Goal: Find specific page/section

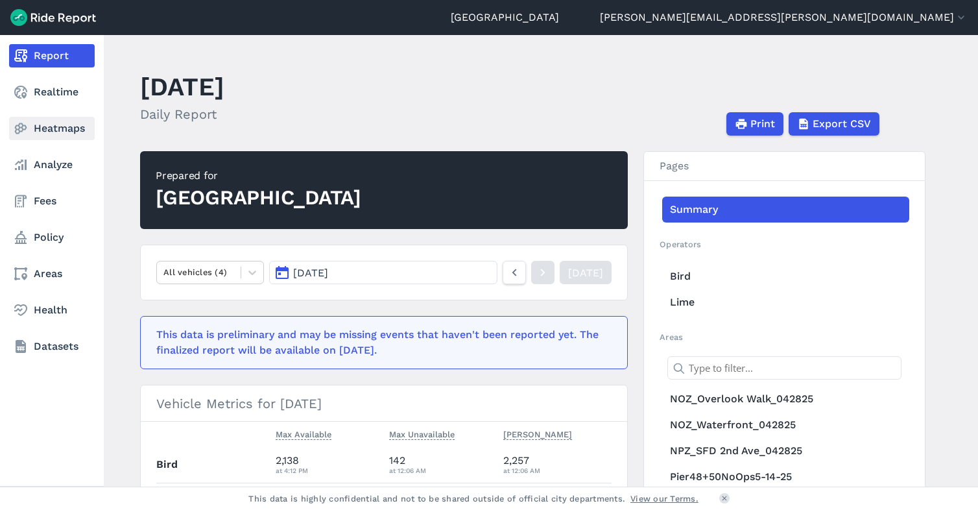
click at [56, 124] on link "Heatmaps" at bounding box center [52, 128] width 86 height 23
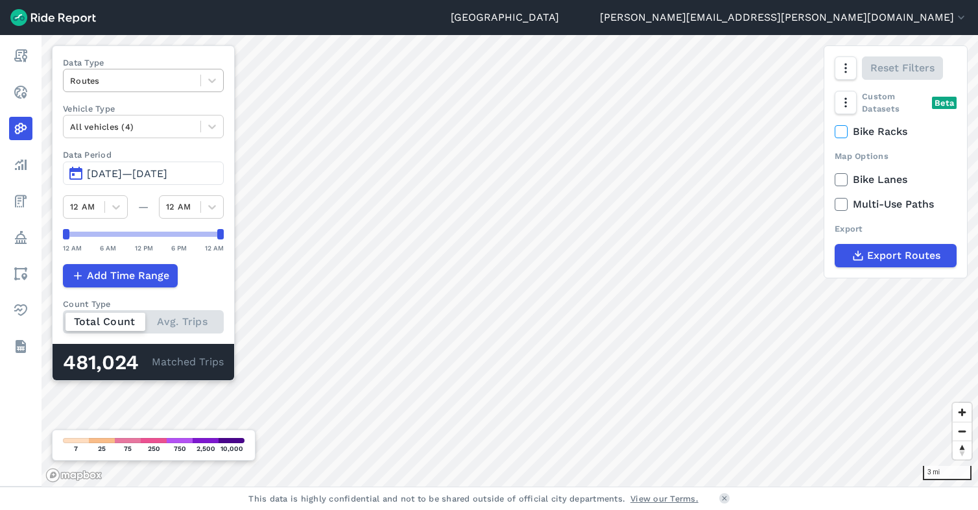
click at [137, 79] on div at bounding box center [132, 80] width 124 height 15
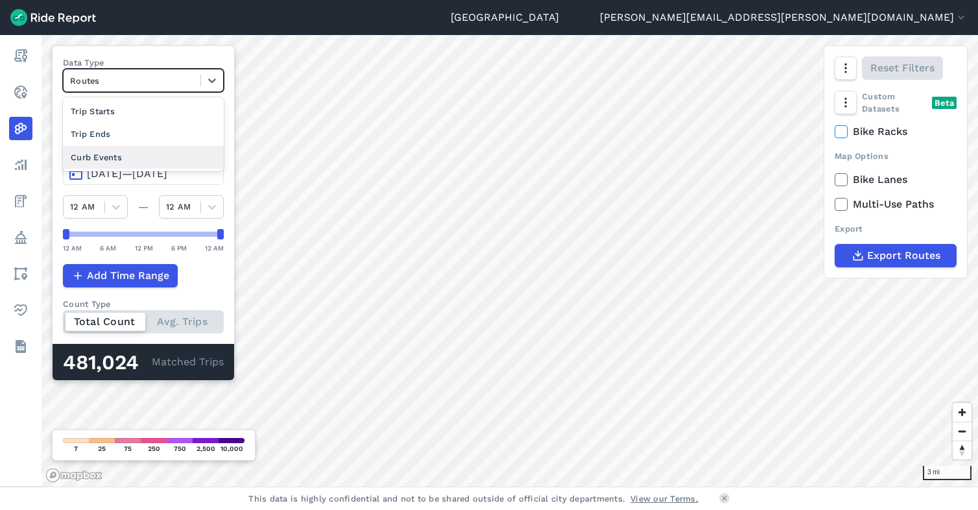
click at [112, 155] on div "Curb Events" at bounding box center [143, 157] width 161 height 23
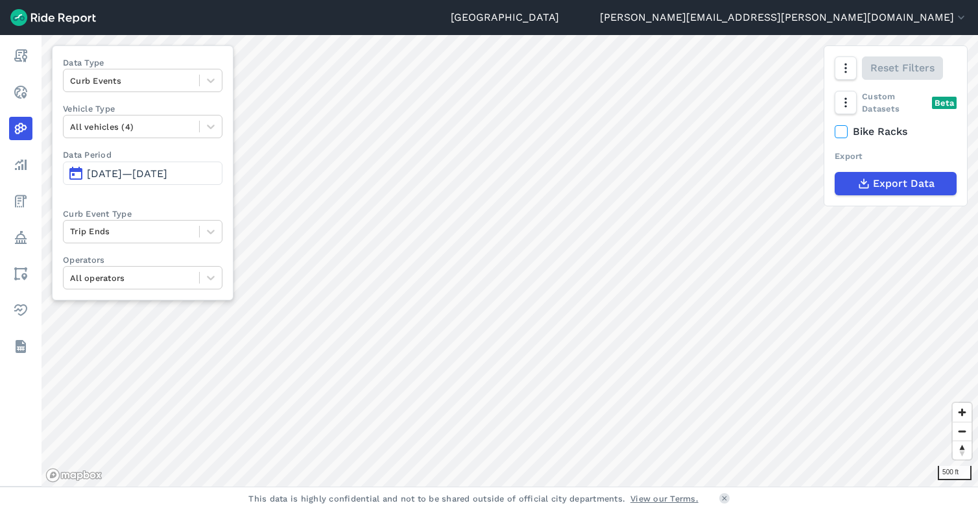
click at [456, 491] on div "Seattle kim.pearson@seattle.gov Settings Terms Sign Out Report Realtime Heatmap…" at bounding box center [489, 255] width 978 height 510
click at [844, 101] on icon "button" at bounding box center [844, 102] width 13 height 13
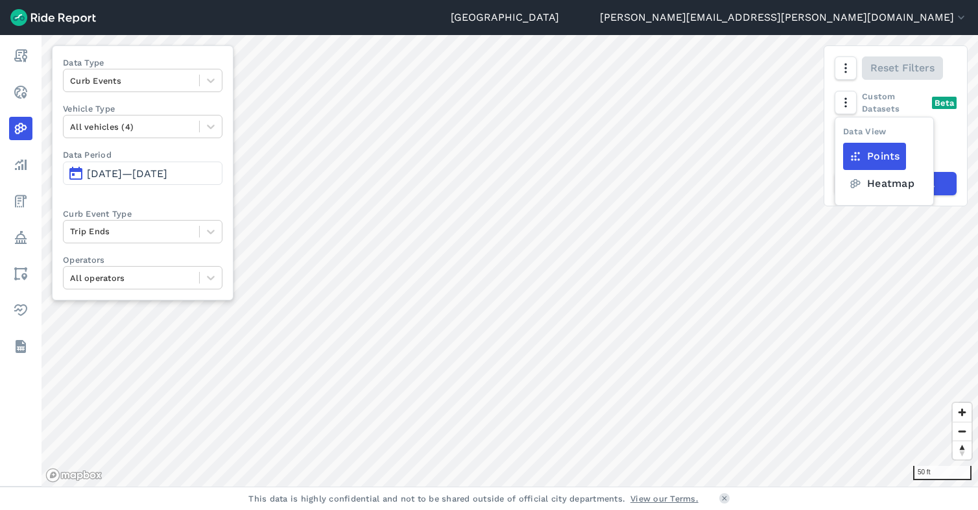
click at [882, 185] on label "Heatmap" at bounding box center [881, 183] width 77 height 27
click at [843, 134] on input "Heatmap" at bounding box center [843, 129] width 0 height 8
click at [845, 69] on icon "button" at bounding box center [844, 68] width 13 height 13
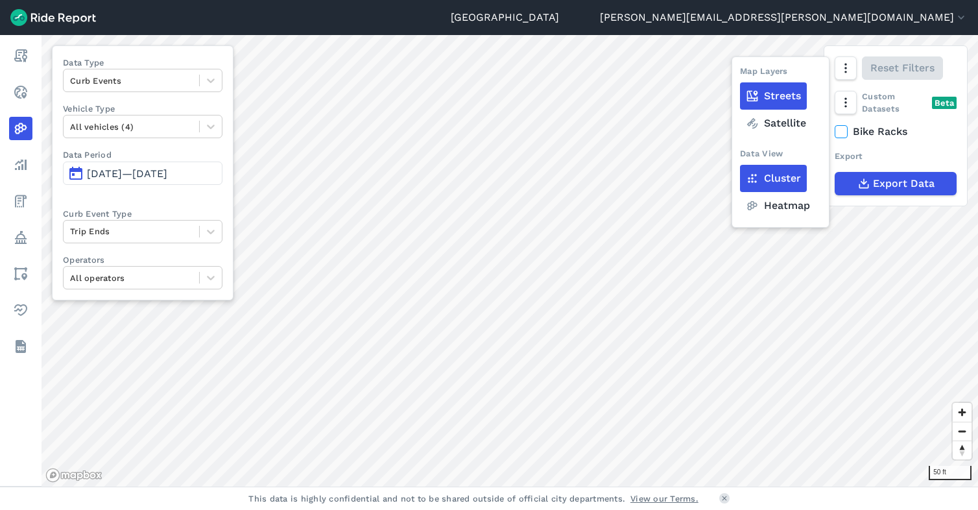
click at [782, 207] on label "Heatmap" at bounding box center [778, 205] width 76 height 27
click at [740, 73] on input "Heatmap" at bounding box center [740, 69] width 0 height 8
